Goal: Task Accomplishment & Management: Use online tool/utility

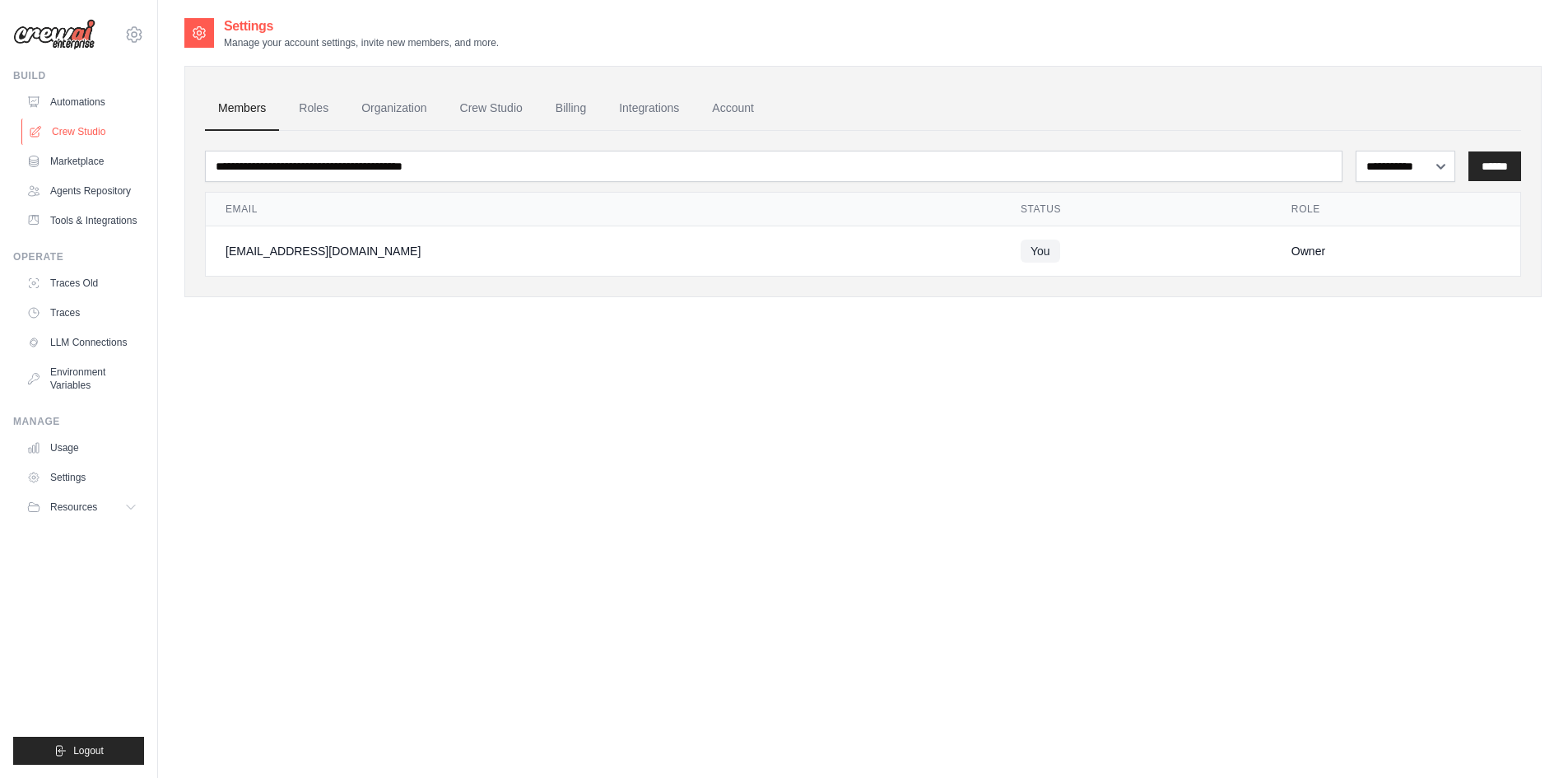
click at [73, 133] on link "Crew Studio" at bounding box center [83, 131] width 124 height 26
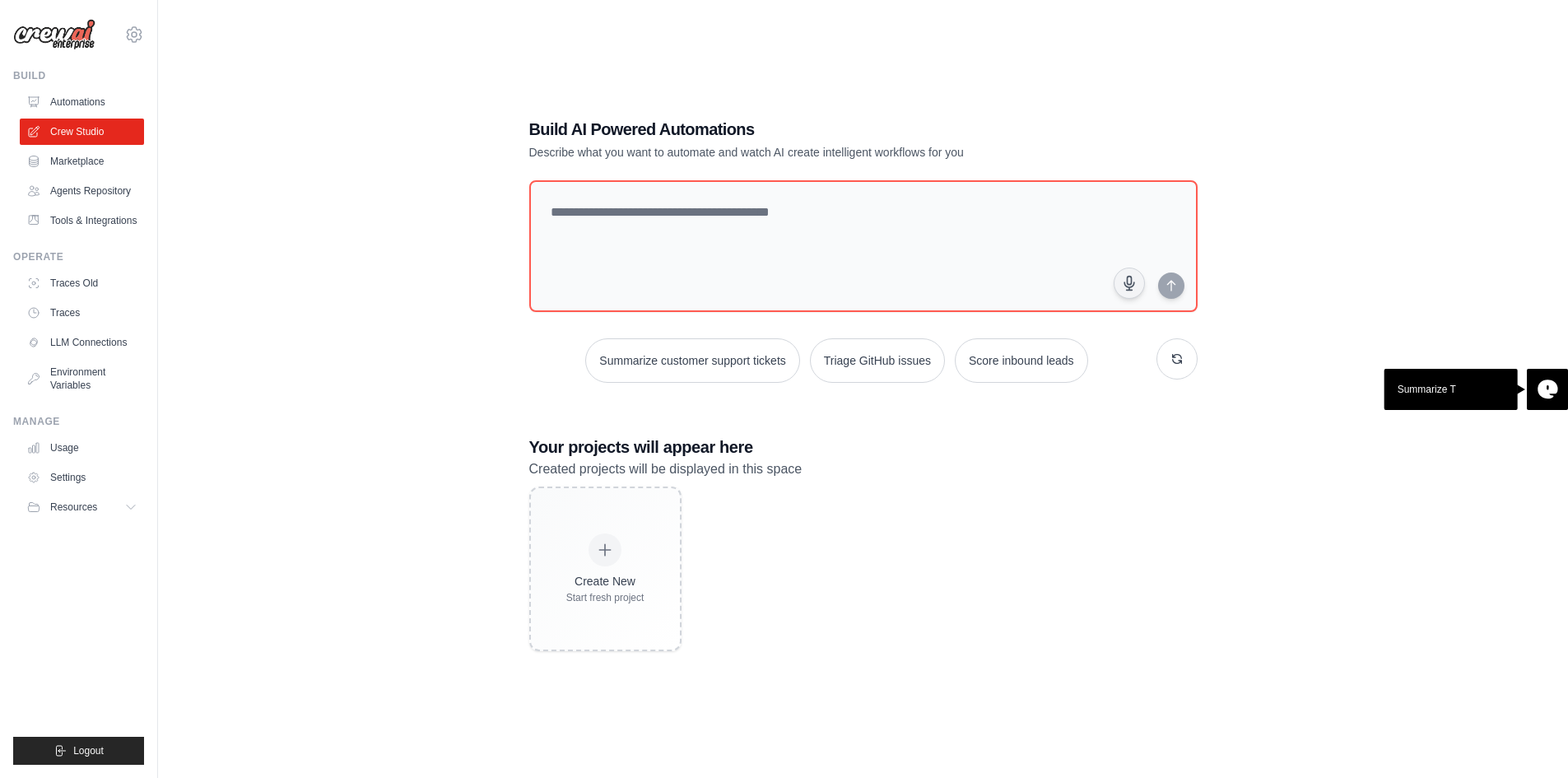
scroll to position [33, 0]
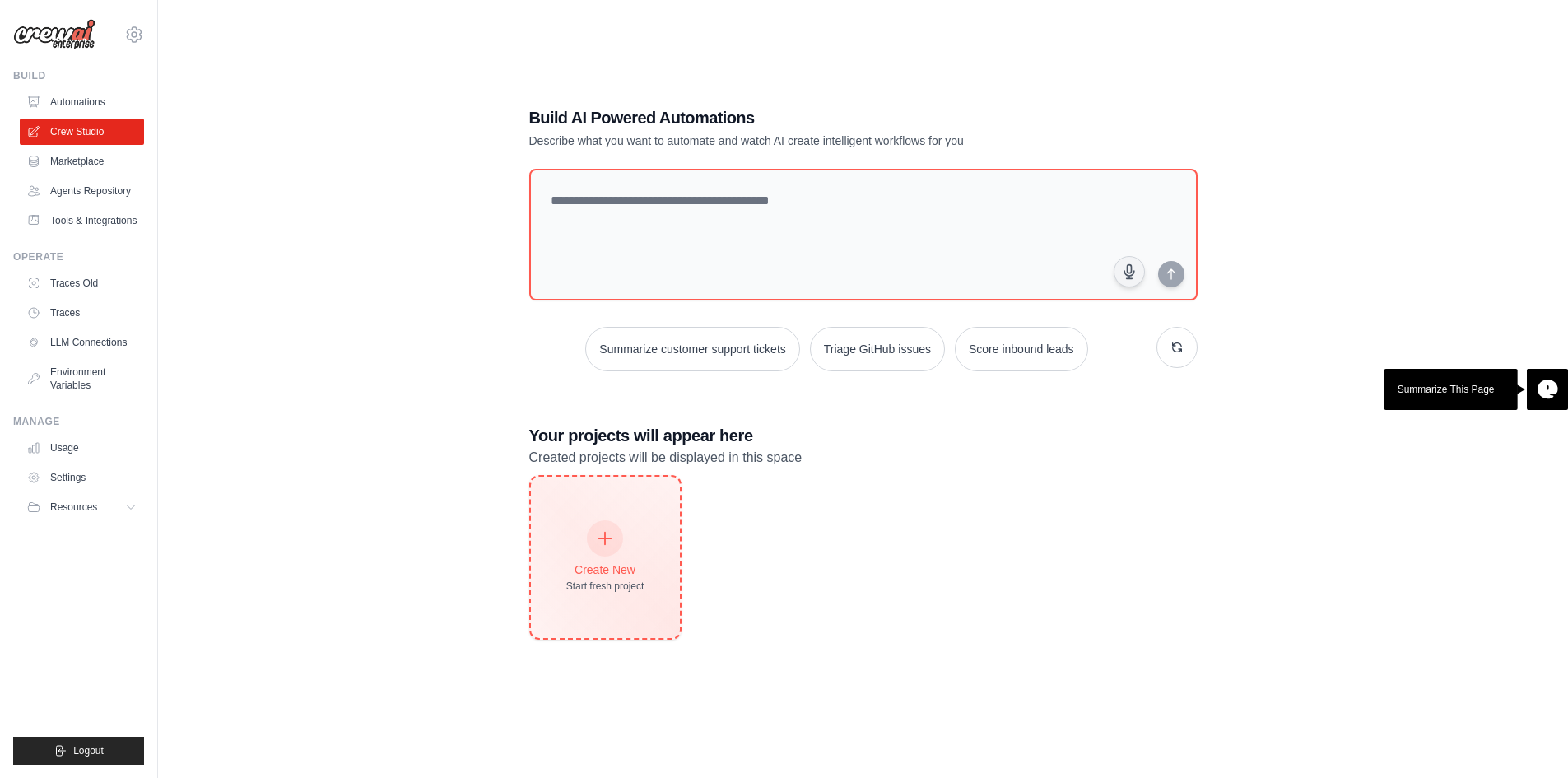
click at [647, 549] on div "Create New Start fresh project" at bounding box center [605, 556] width 149 height 161
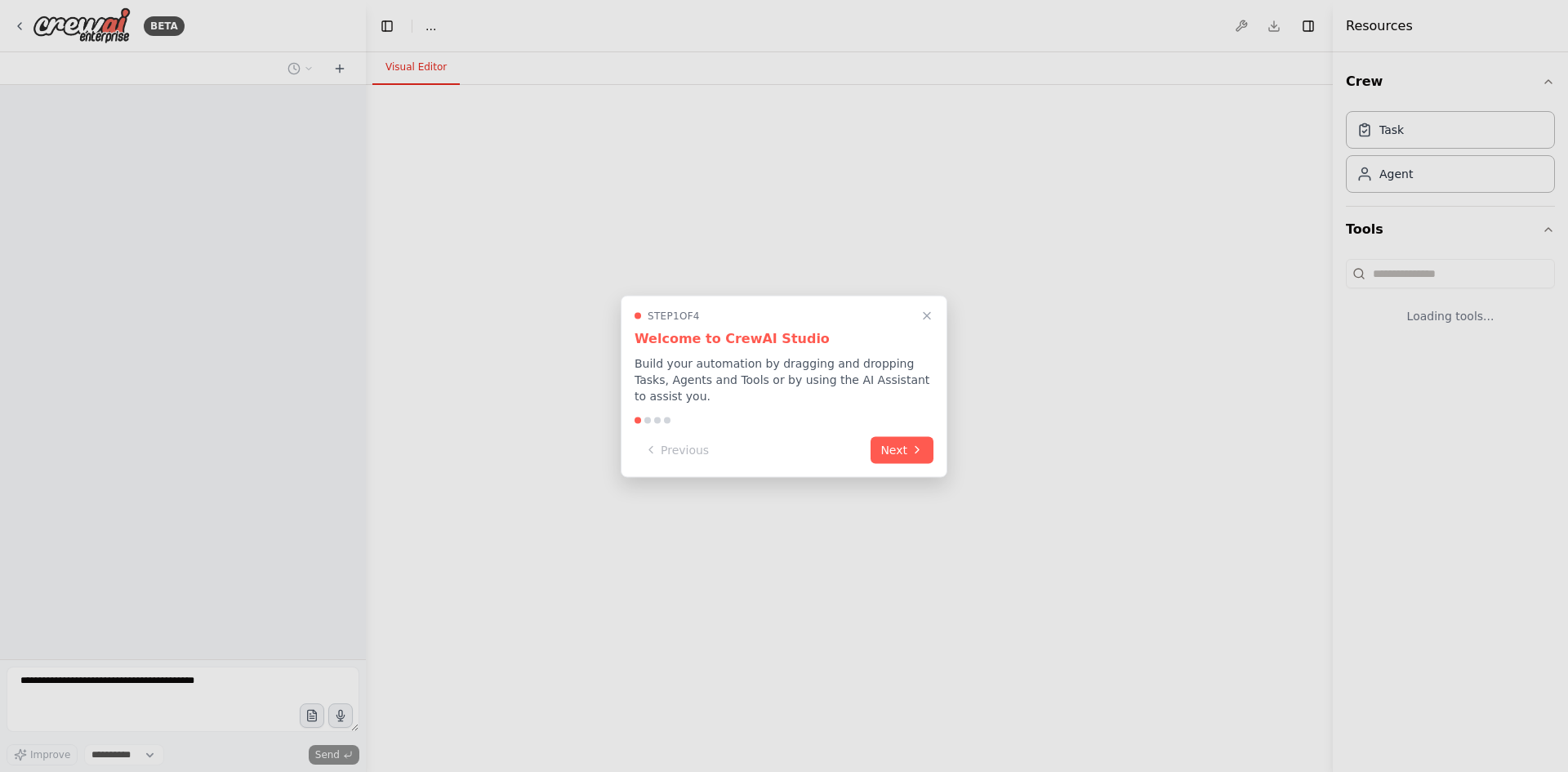
select select "****"
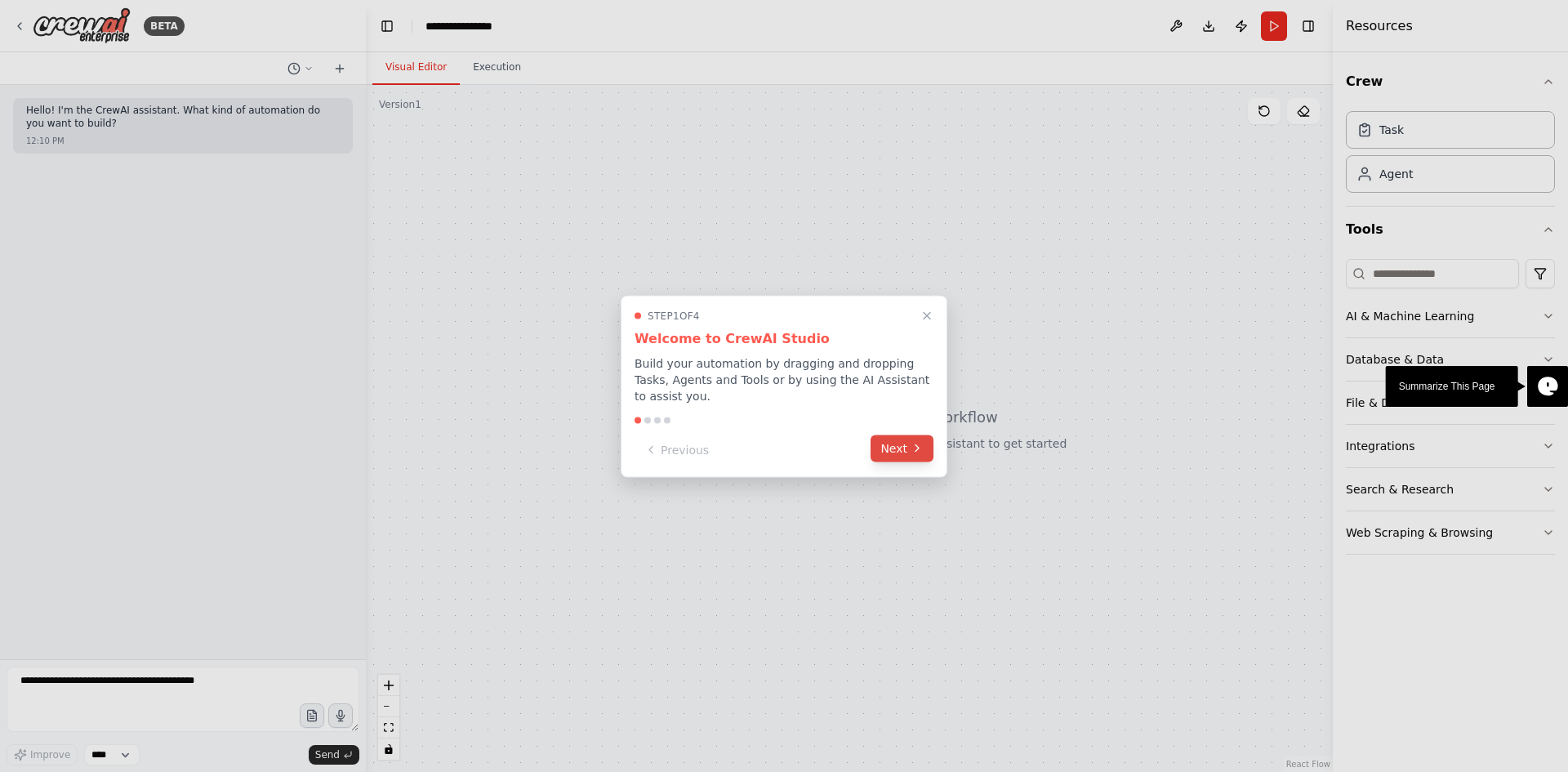
click at [909, 438] on button "Next" at bounding box center [902, 448] width 63 height 27
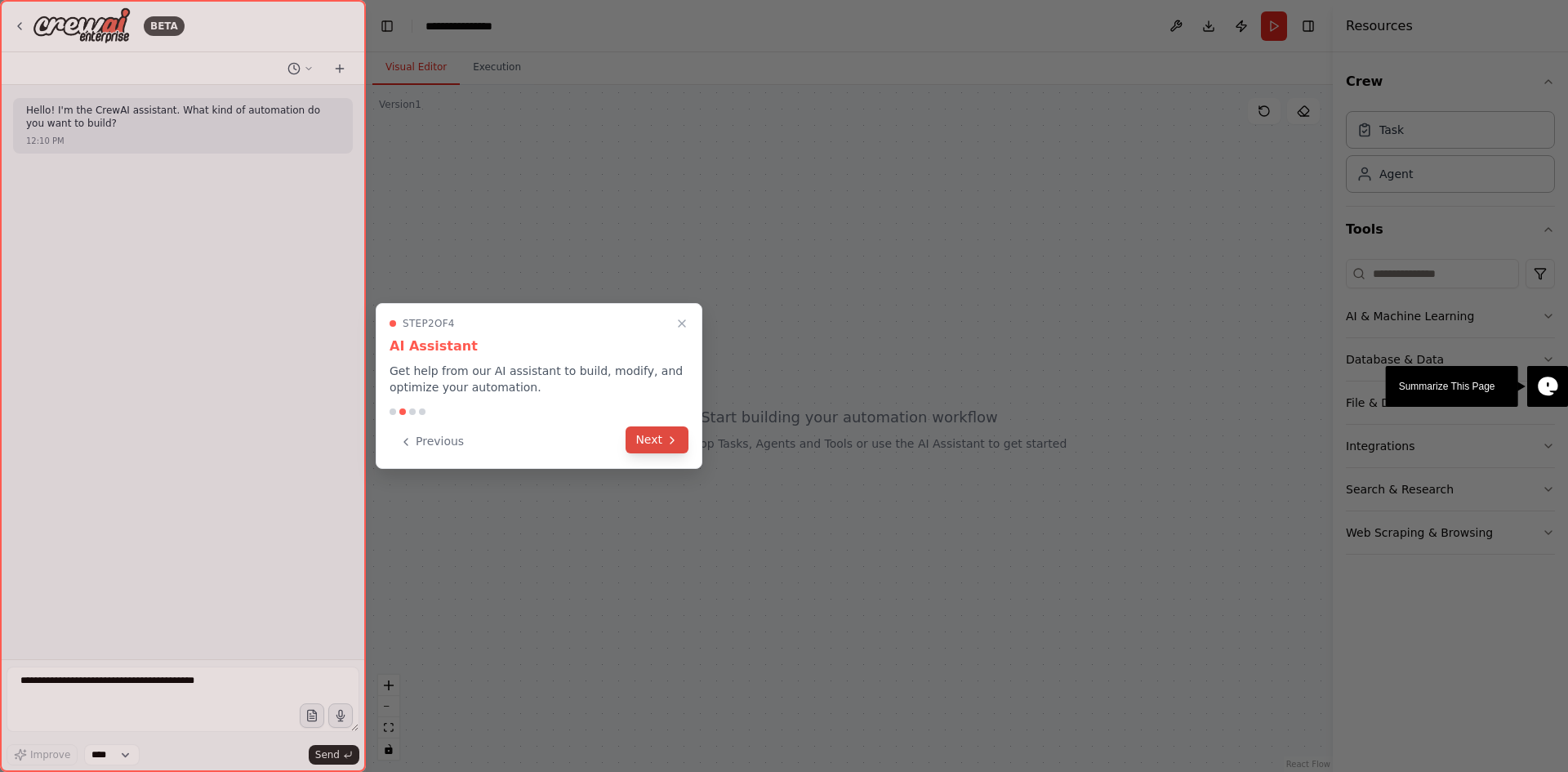
click at [655, 447] on button "Next" at bounding box center [657, 440] width 63 height 27
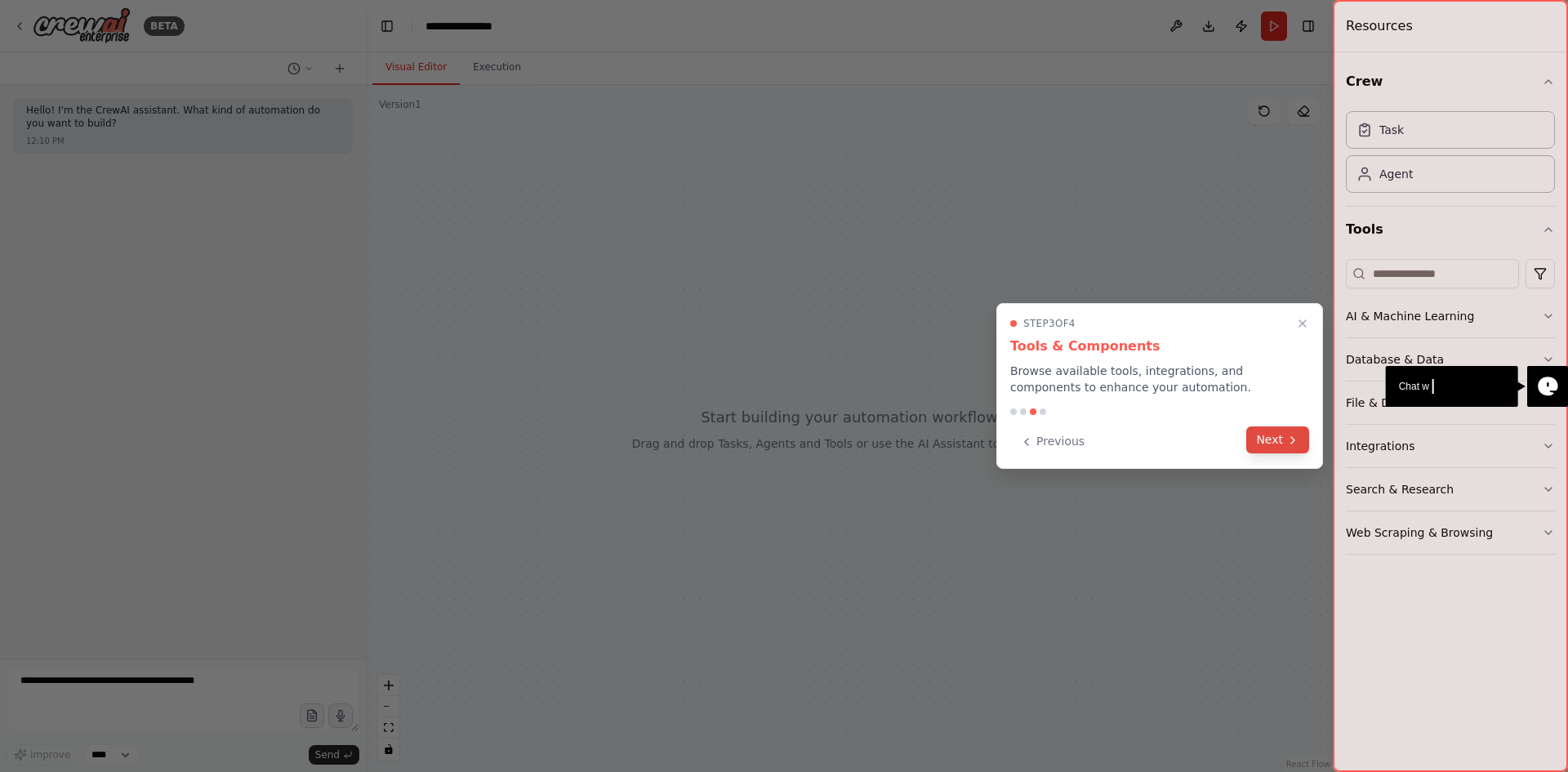
click at [1275, 433] on button "Next" at bounding box center [1277, 440] width 63 height 27
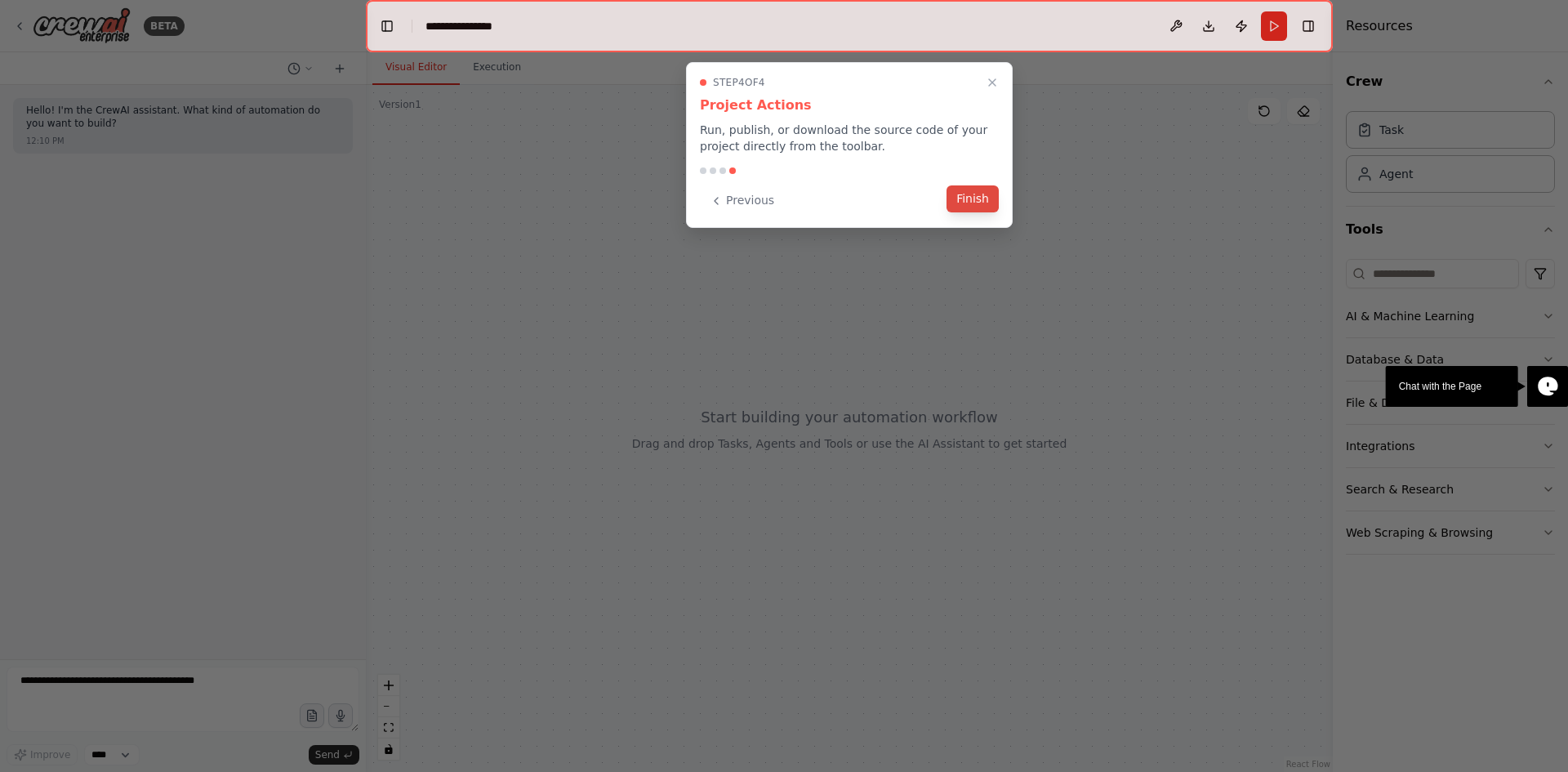
click at [975, 190] on button "Finish" at bounding box center [972, 199] width 53 height 27
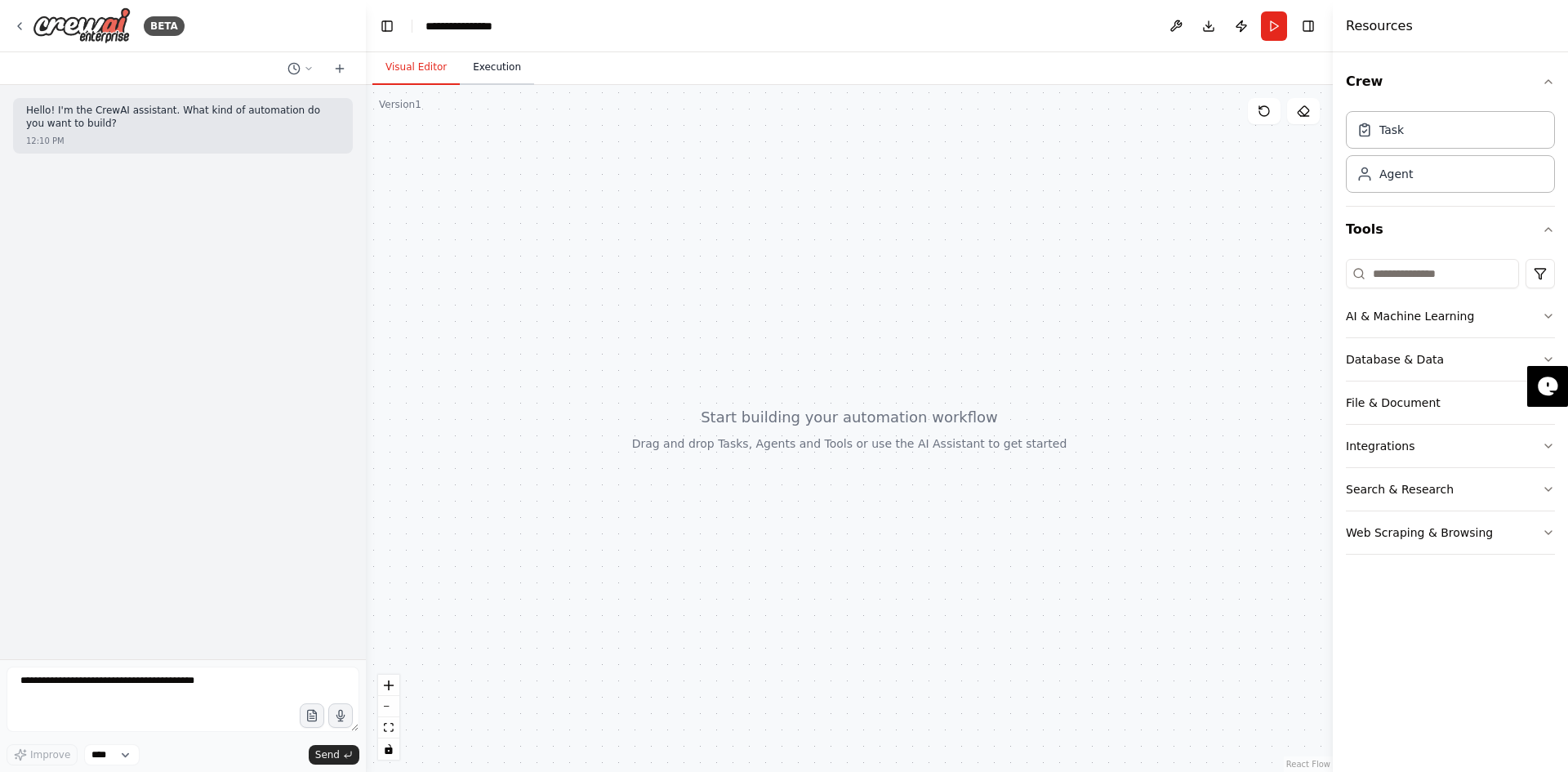
click at [498, 78] on button "Execution" at bounding box center [497, 68] width 75 height 34
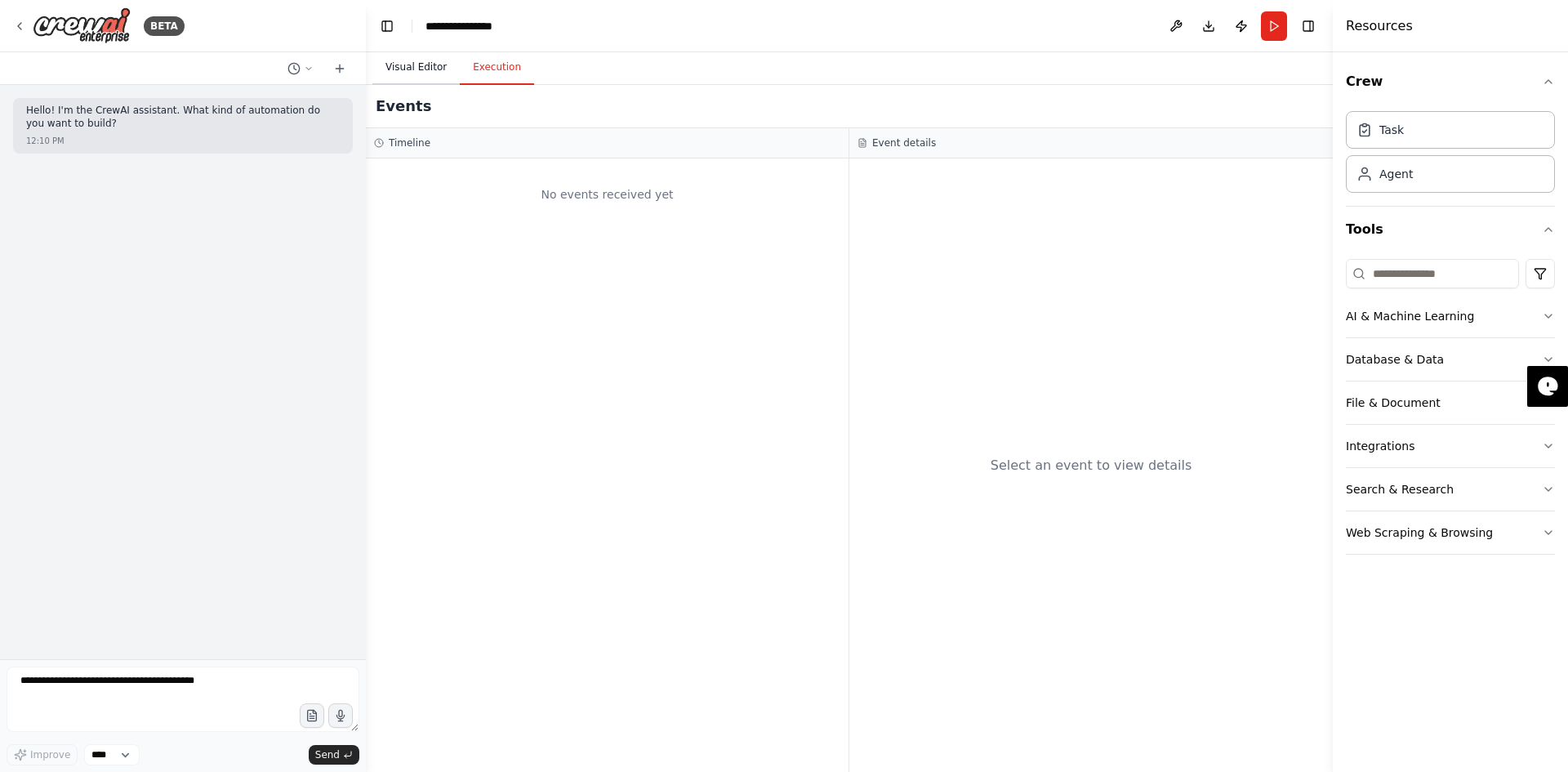
click at [439, 71] on button "Visual Editor" at bounding box center [415, 68] width 87 height 34
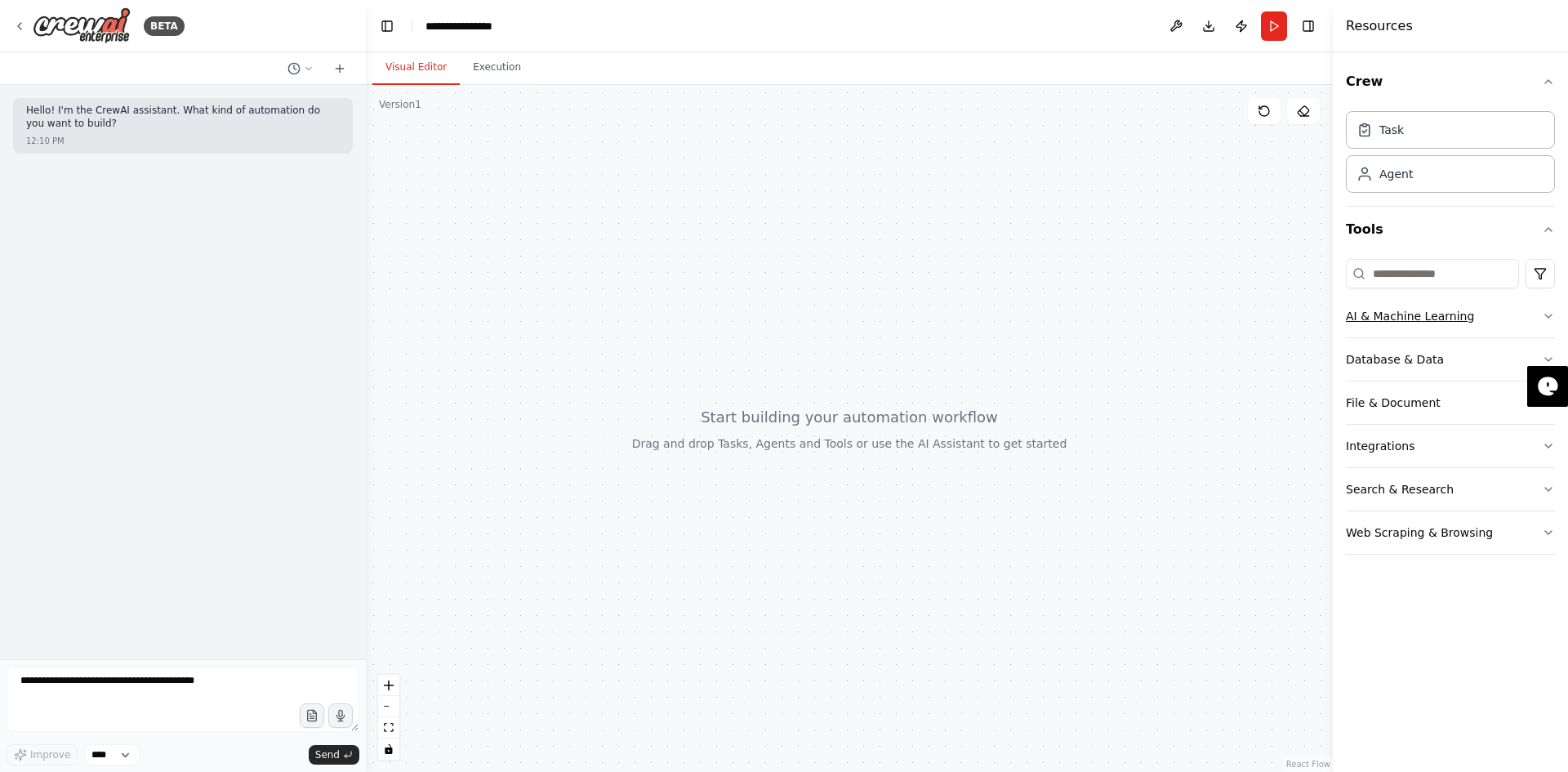
click at [1551, 315] on icon "button" at bounding box center [1548, 317] width 13 height 13
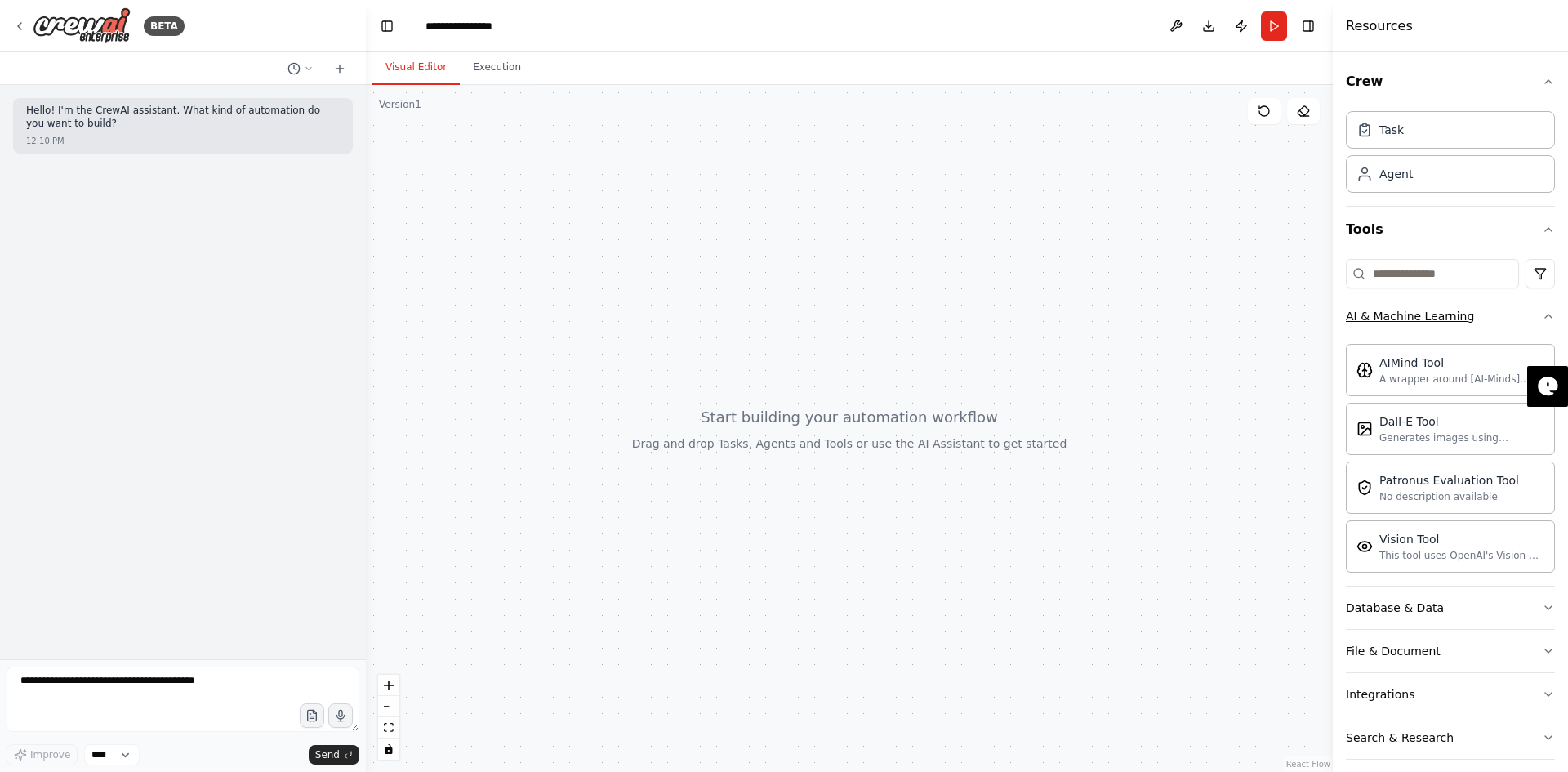
click at [1541, 319] on icon "button" at bounding box center [1548, 317] width 13 height 13
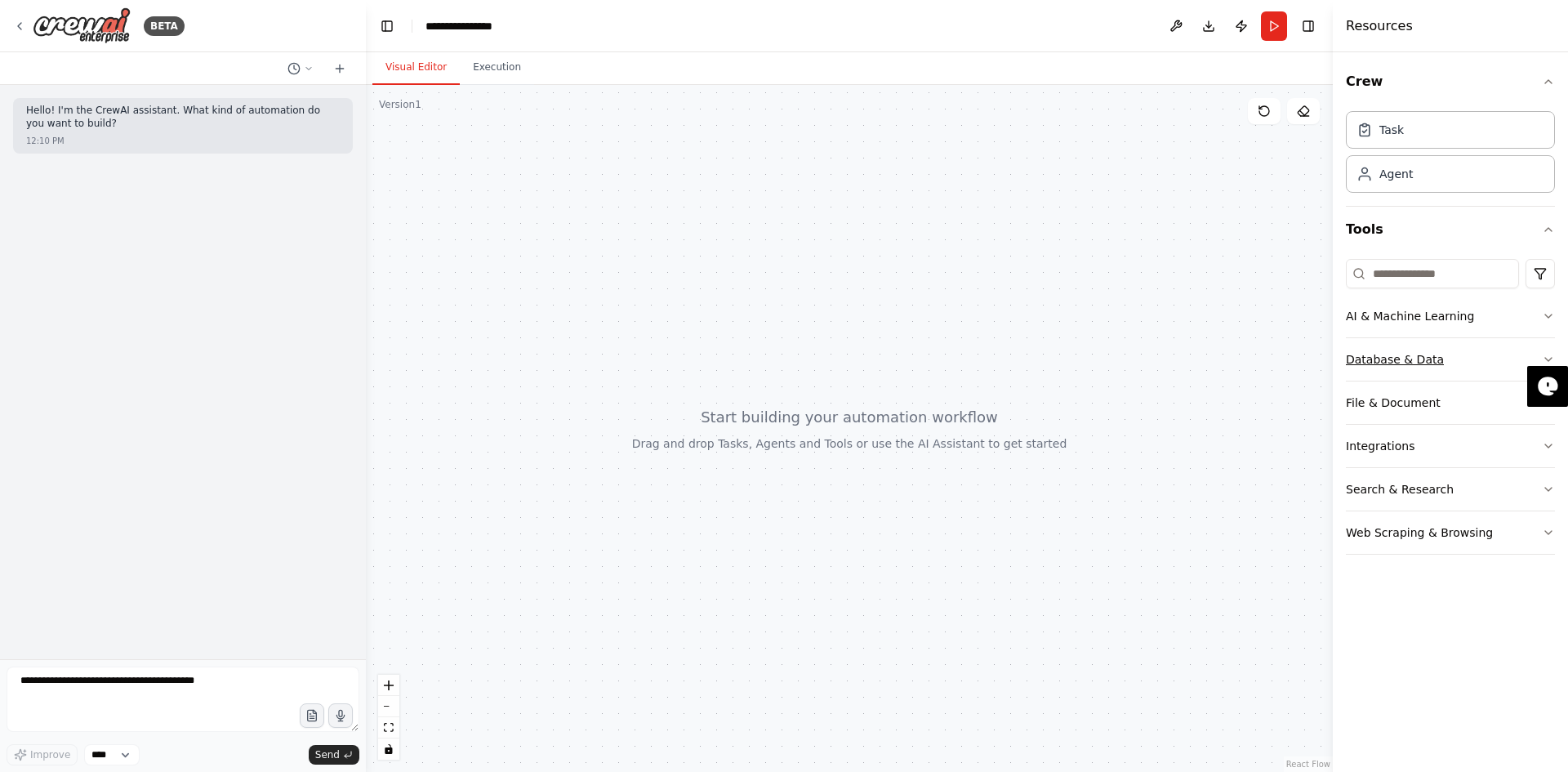
click at [1534, 352] on button "Database & Data" at bounding box center [1449, 360] width 209 height 42
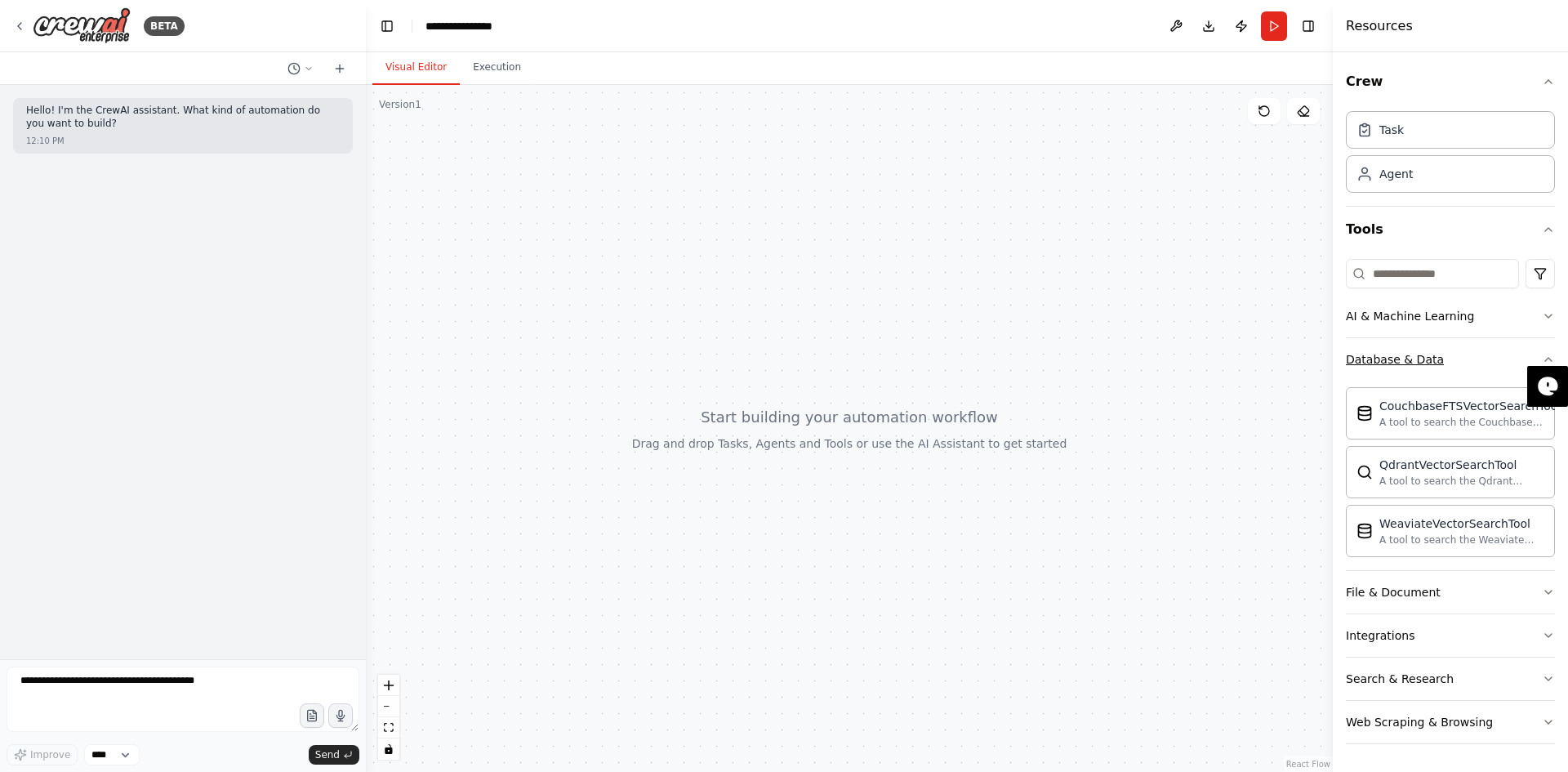
click at [1534, 352] on button "Database & Data" at bounding box center [1449, 360] width 209 height 42
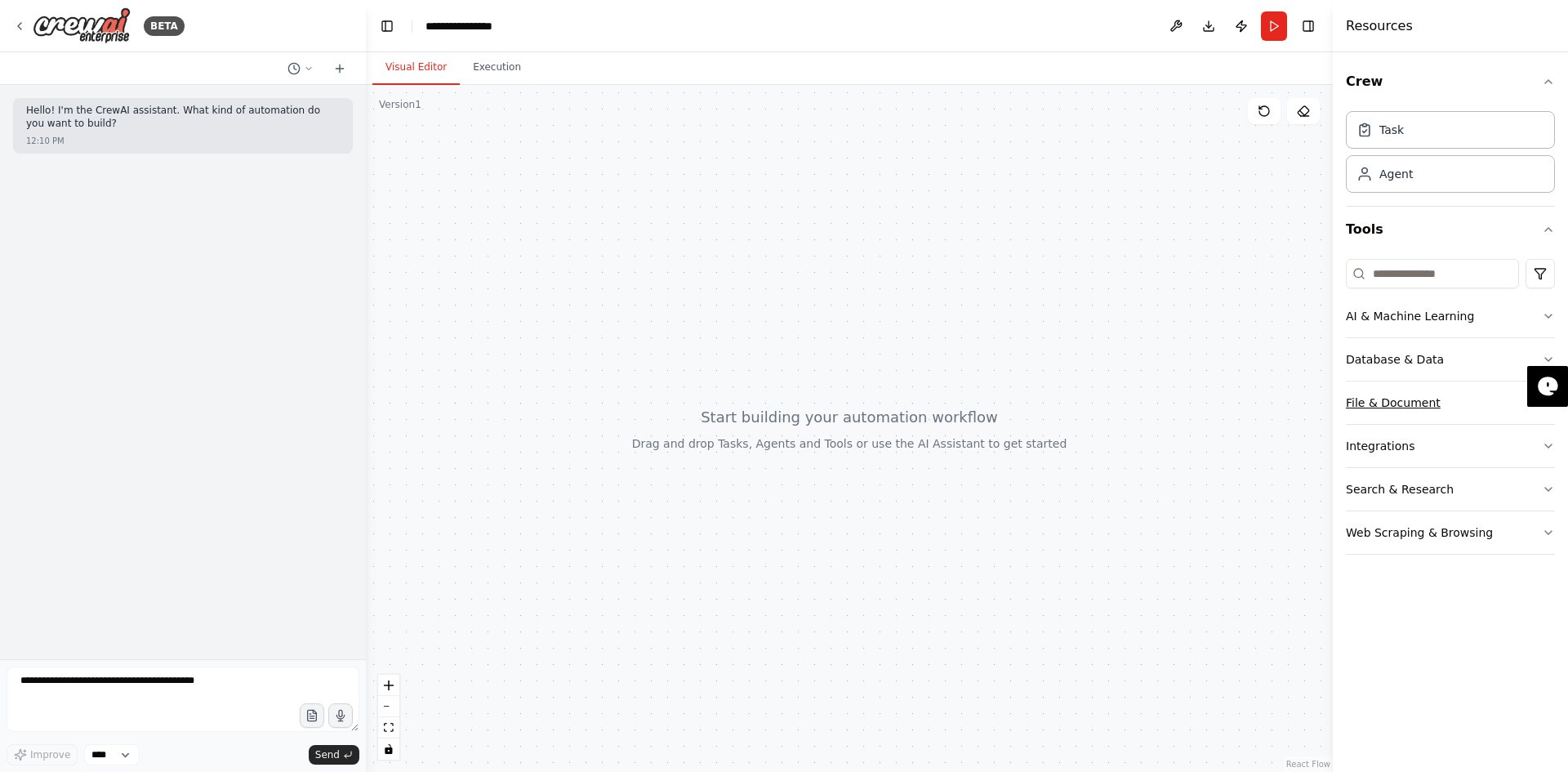
click at [1498, 416] on button "File & Document" at bounding box center [1449, 403] width 209 height 42
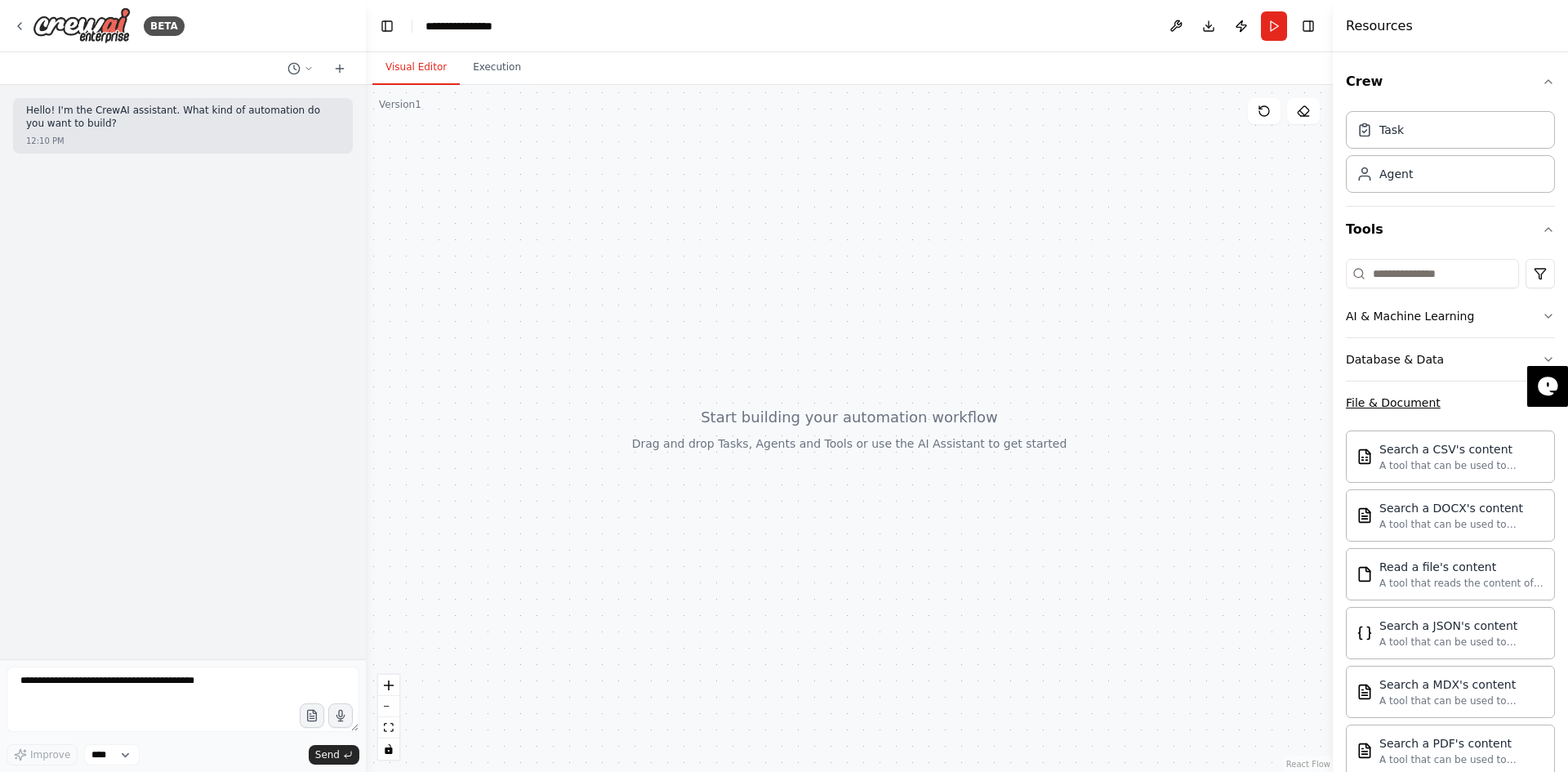
click at [1498, 416] on button "File & Document" at bounding box center [1449, 403] width 209 height 42
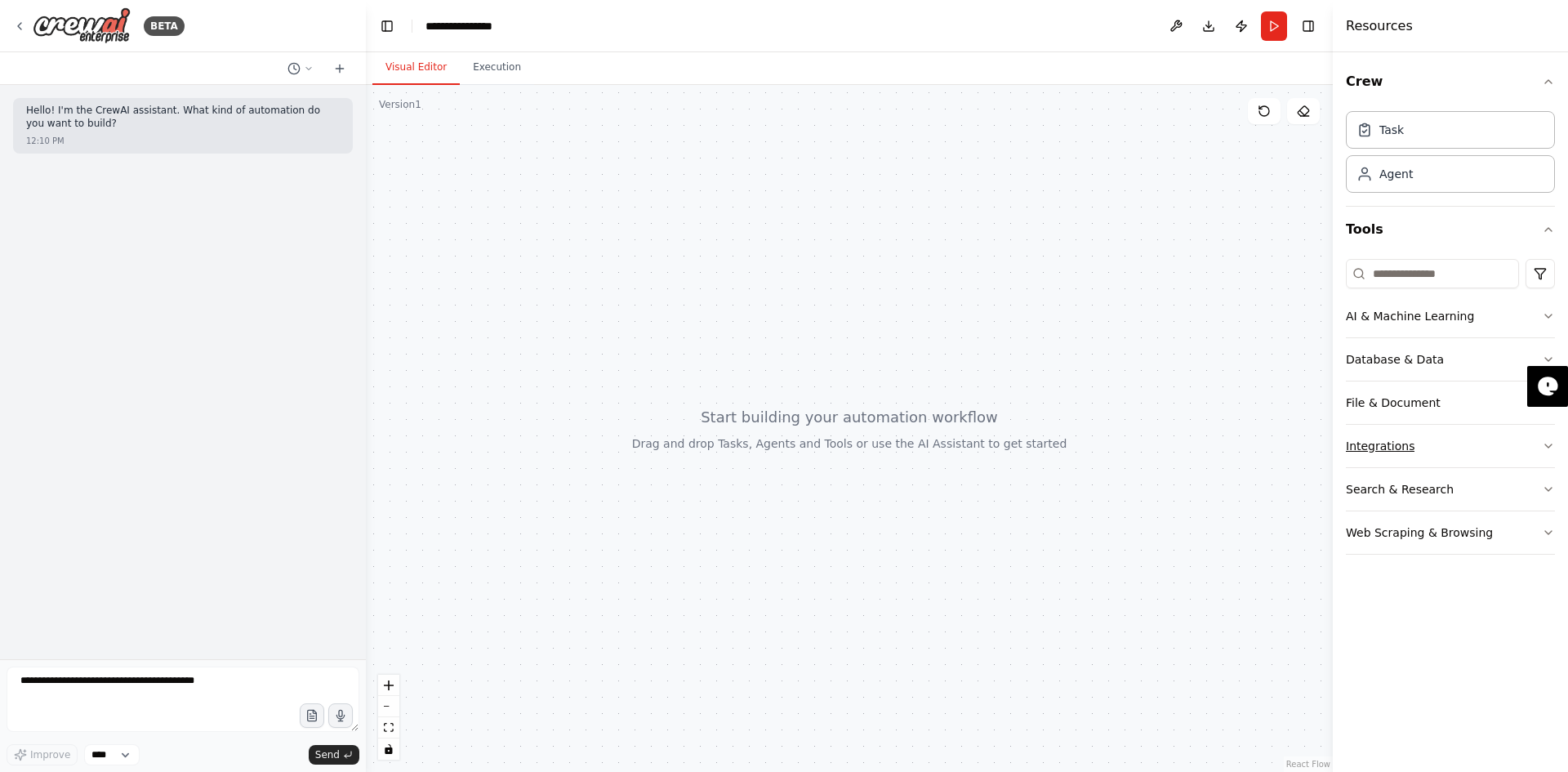
click at [1494, 442] on button "Integrations" at bounding box center [1449, 446] width 209 height 42
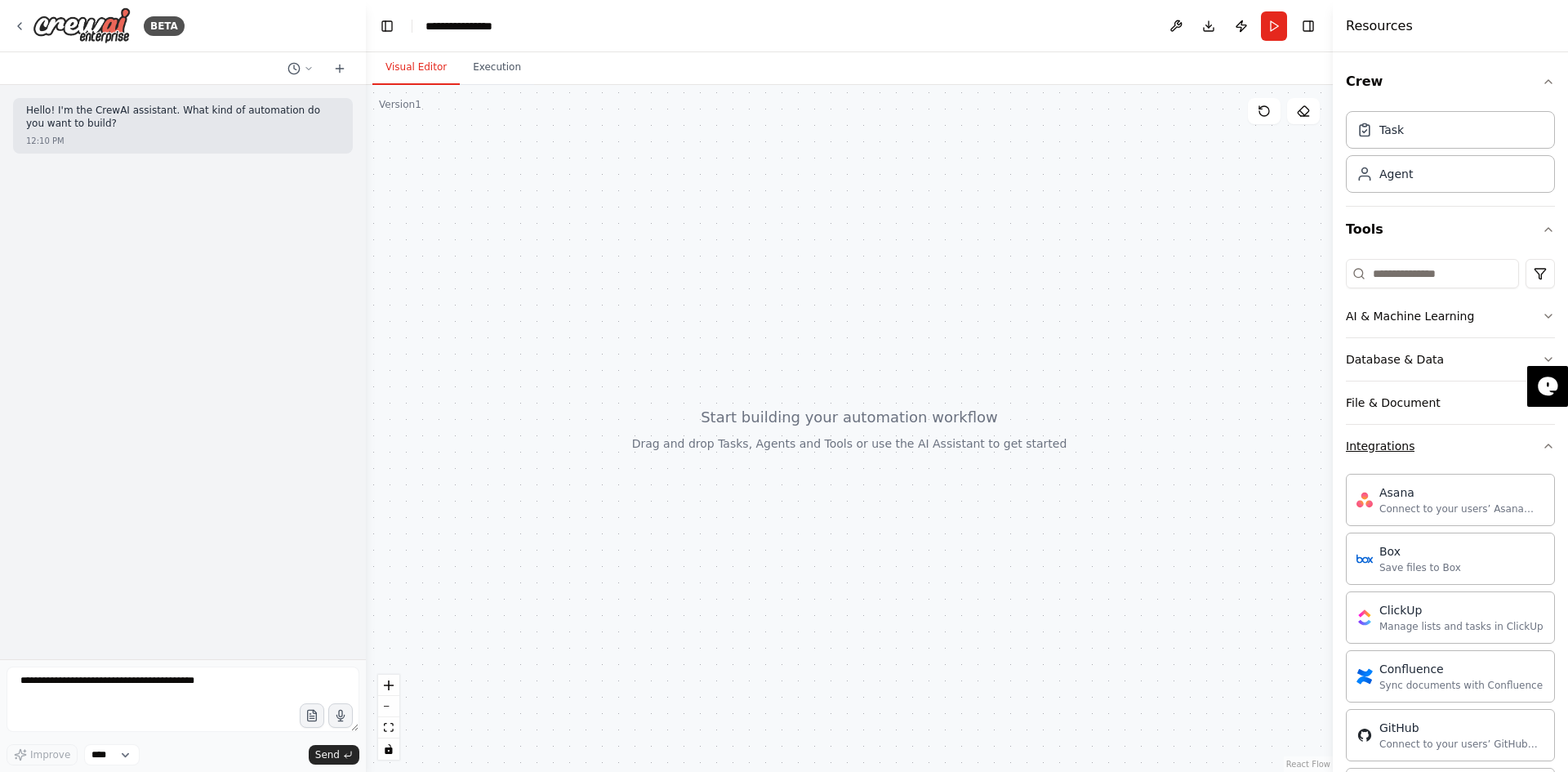
click at [1502, 443] on button "Integrations" at bounding box center [1449, 446] width 209 height 42
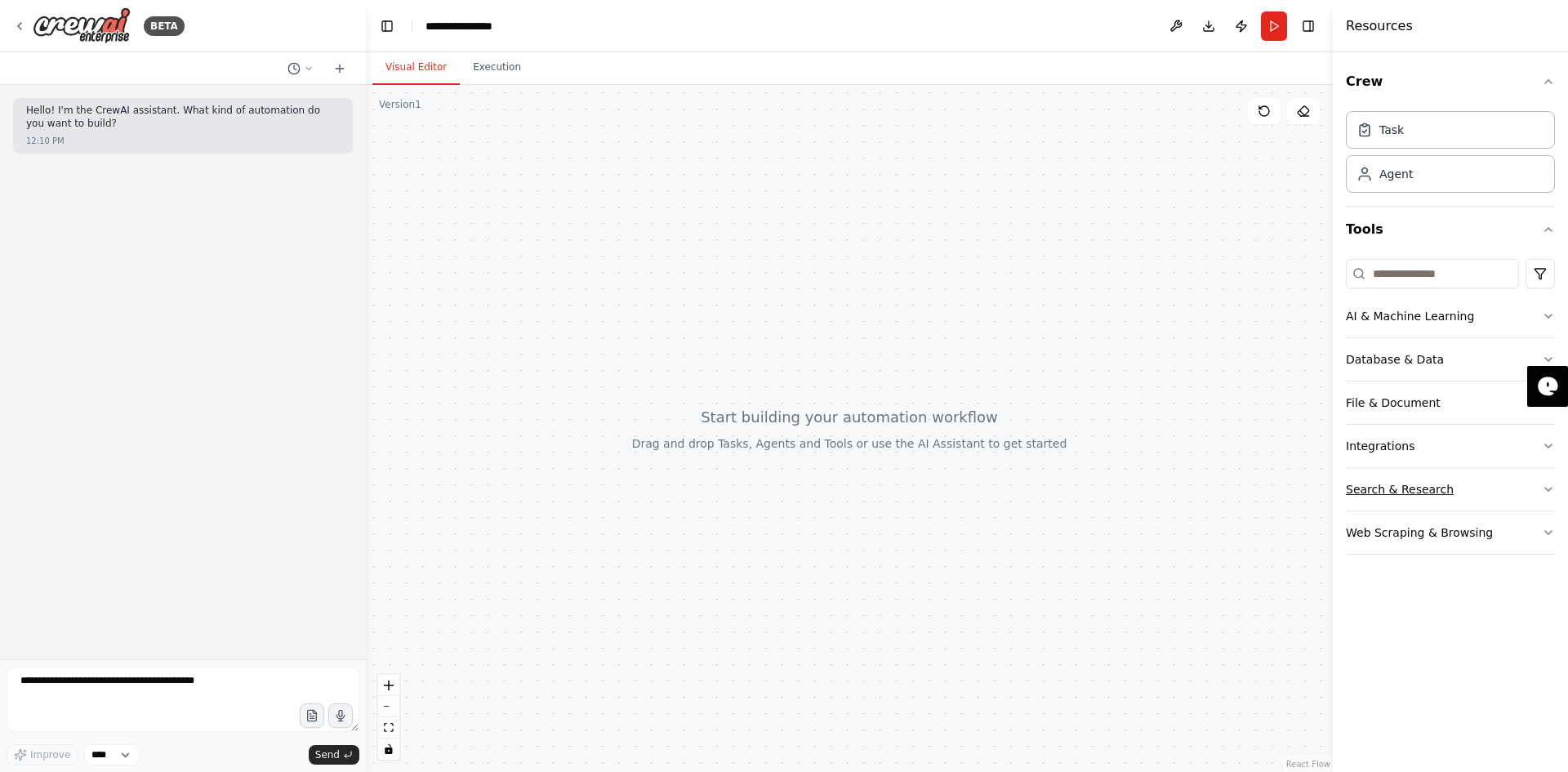
click at [1526, 489] on button "Search & Research" at bounding box center [1449, 489] width 209 height 42
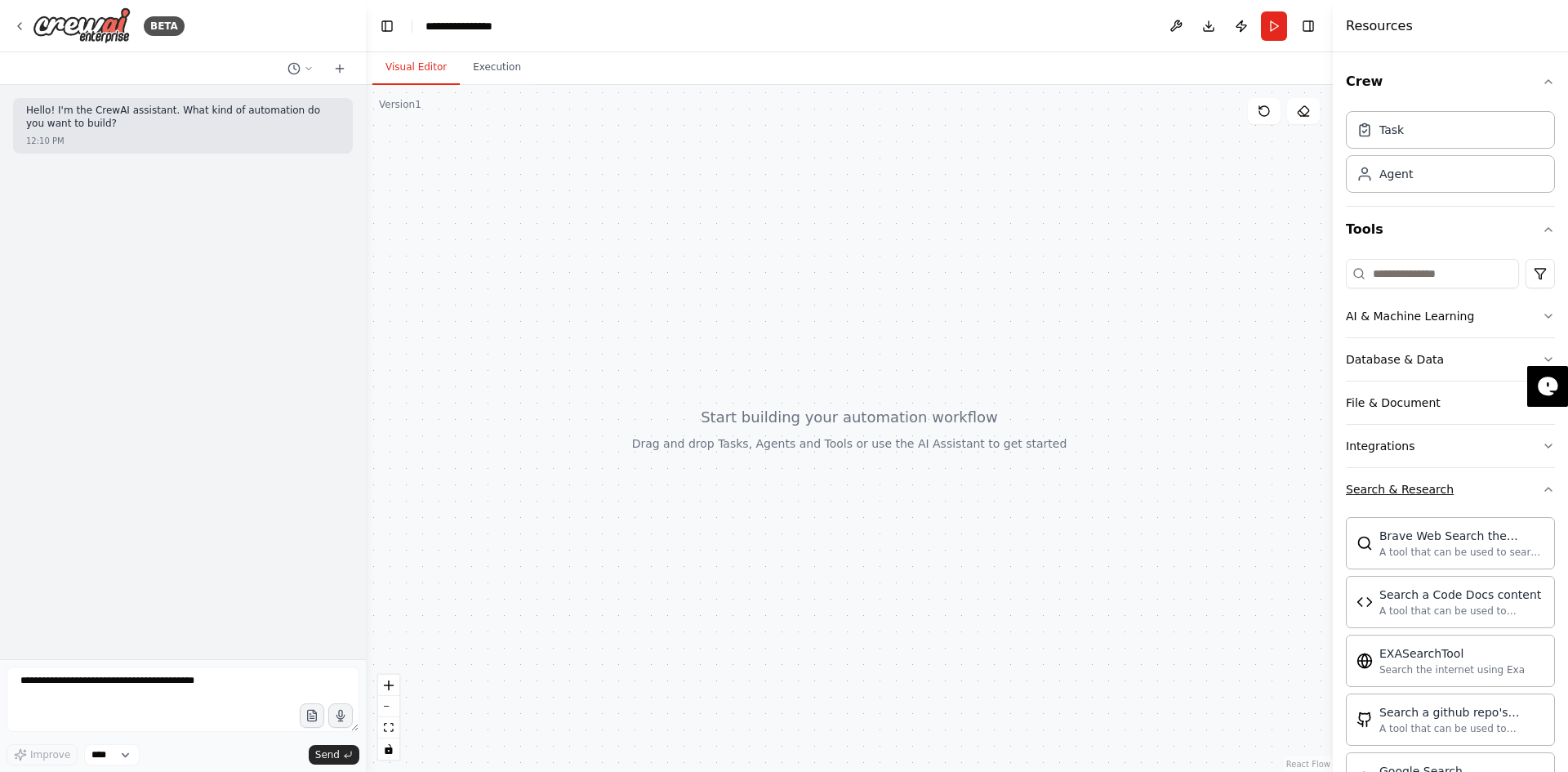
click at [1526, 488] on button "Search & Research" at bounding box center [1449, 489] width 209 height 42
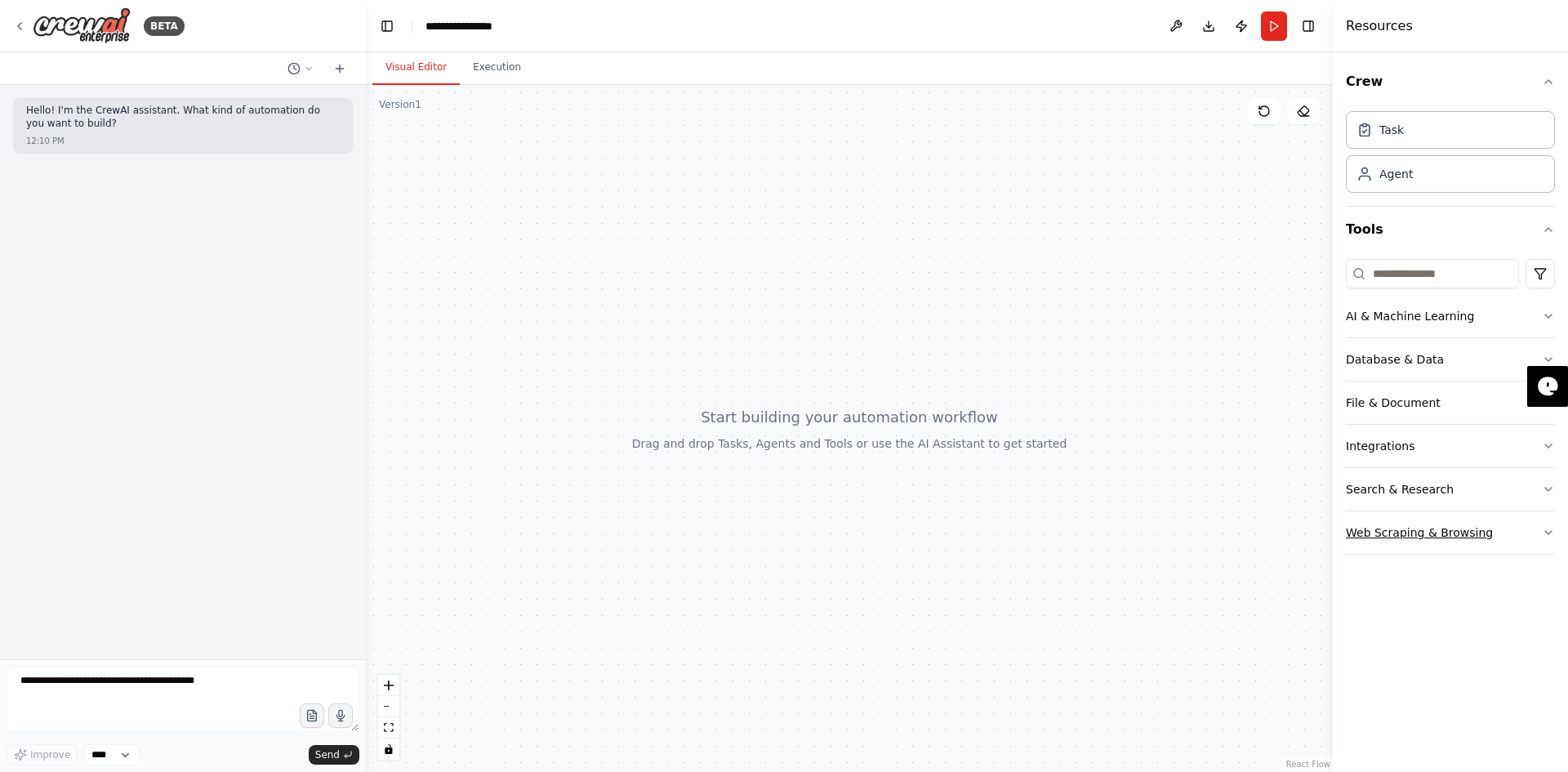
click at [1514, 533] on button "Web Scraping & Browsing" at bounding box center [1449, 533] width 209 height 42
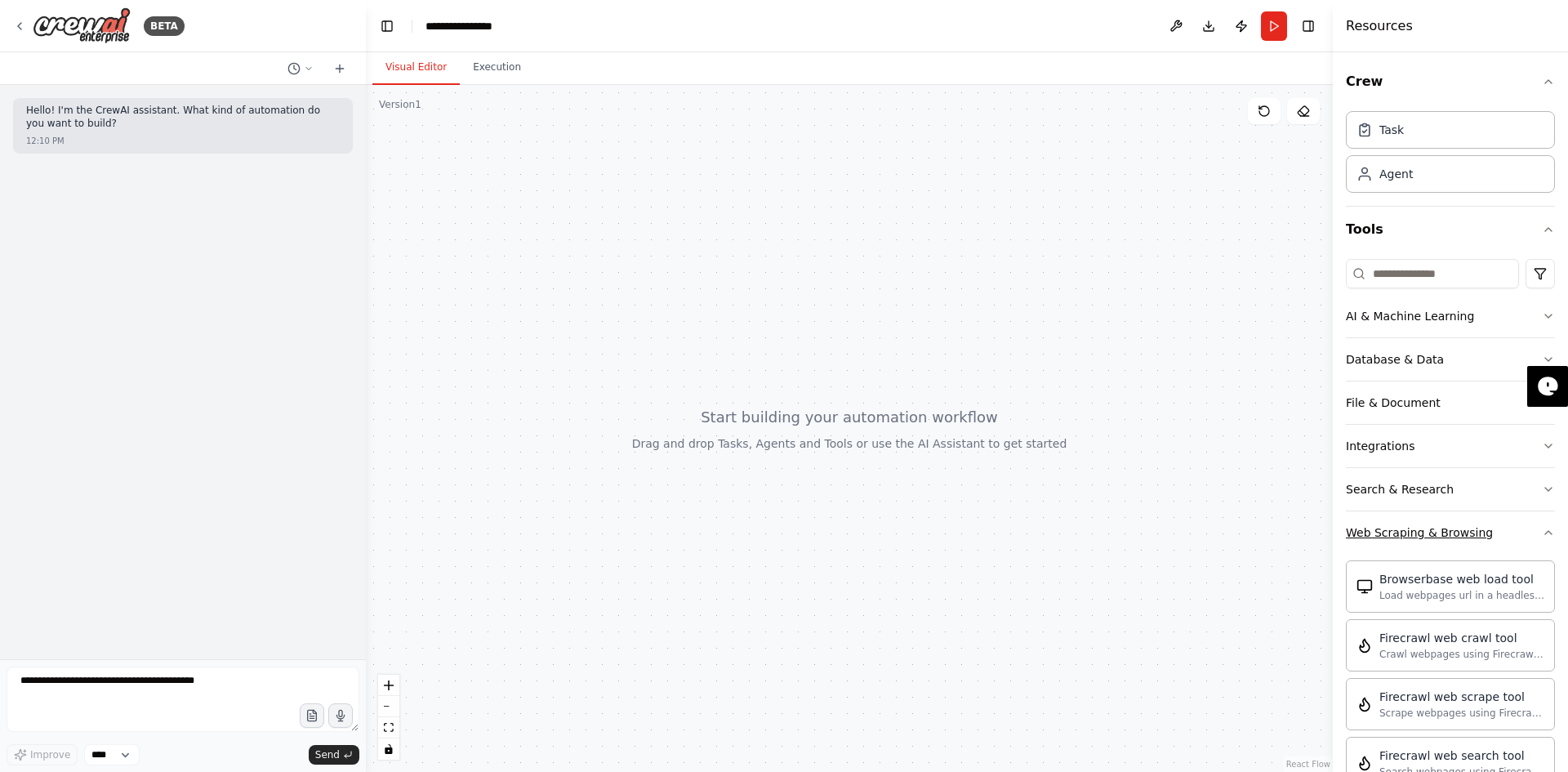
click at [1514, 533] on button "Web Scraping & Browsing" at bounding box center [1449, 533] width 209 height 42
